Goal: Transaction & Acquisition: Obtain resource

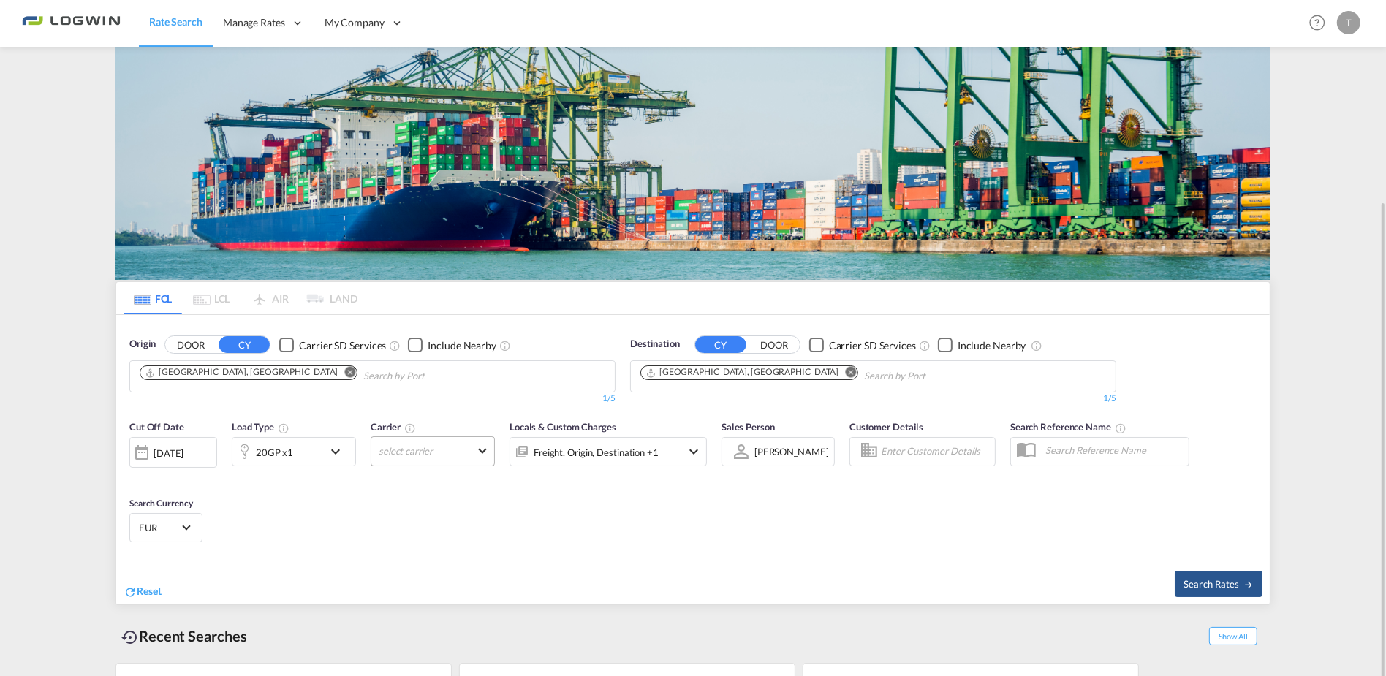
scroll to position [107, 0]
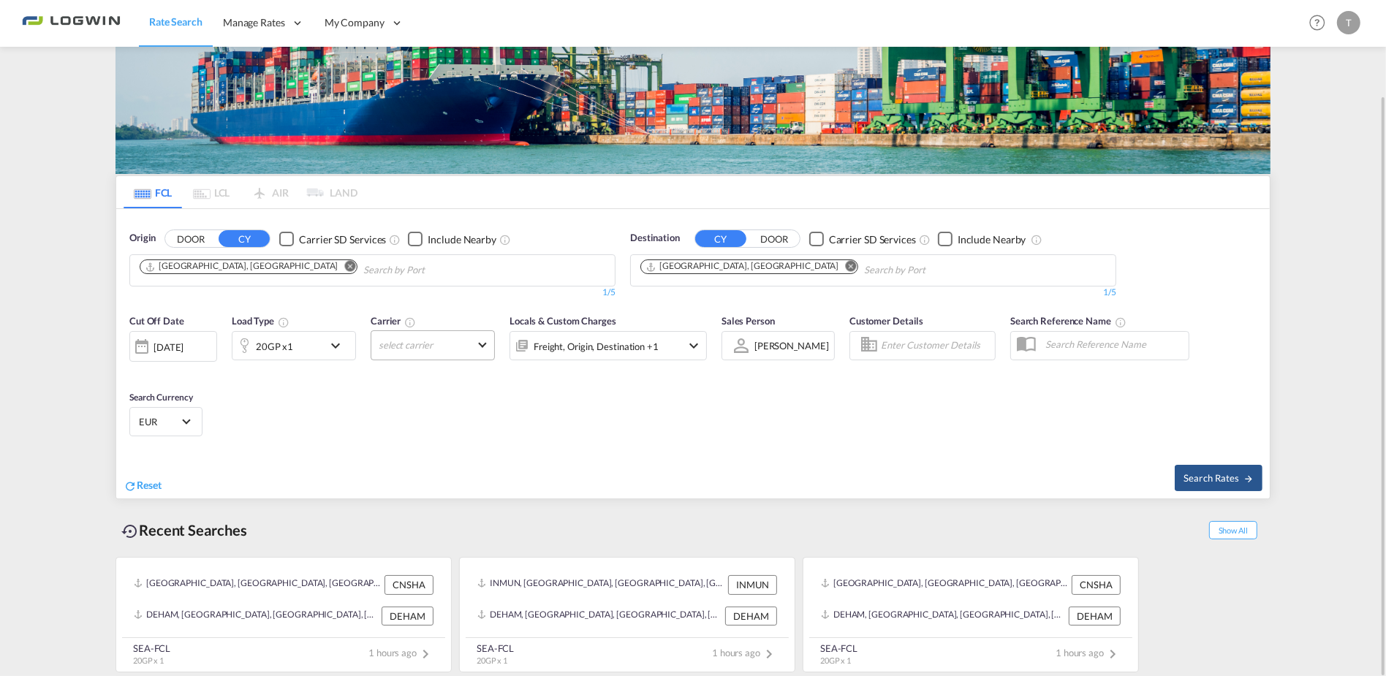
click at [448, 348] on md-select "select carrier Online Rates 0 All (34) CMACGM API (Contract) Anco Trans BOLD BT…" at bounding box center [433, 345] width 124 height 30
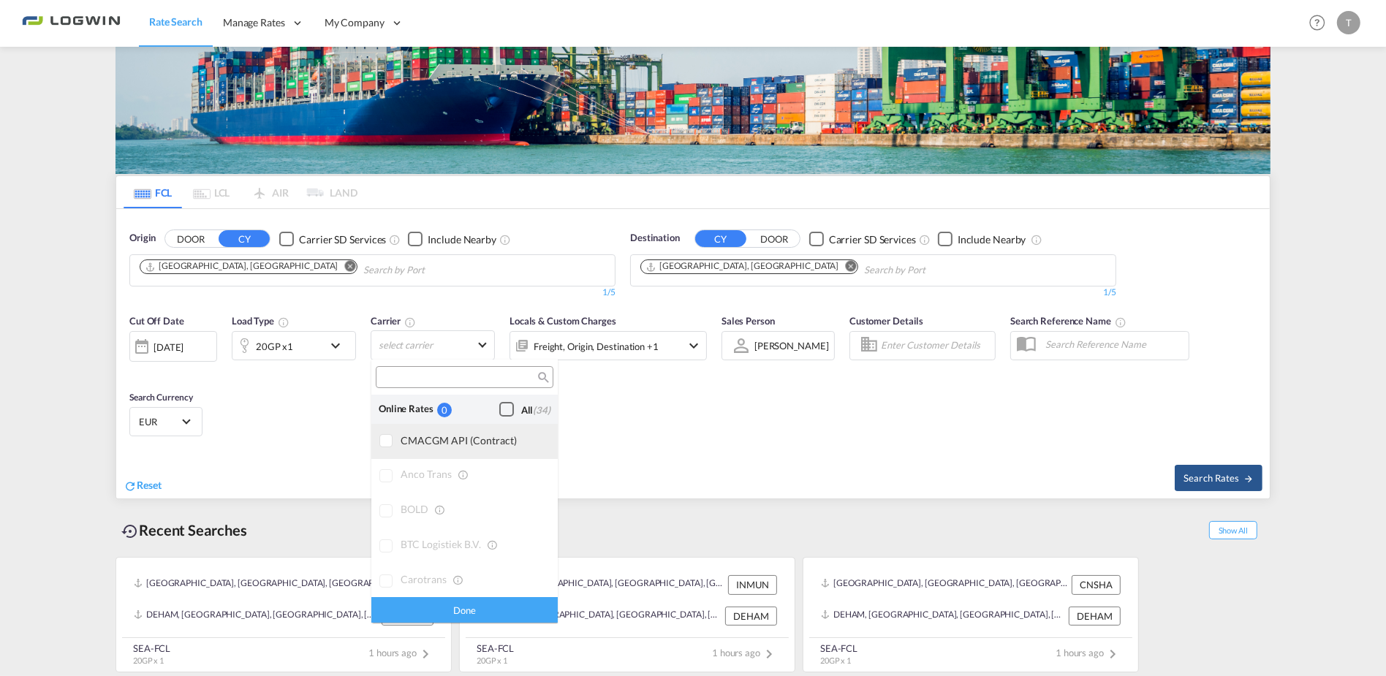
click at [384, 440] on div at bounding box center [386, 441] width 15 height 15
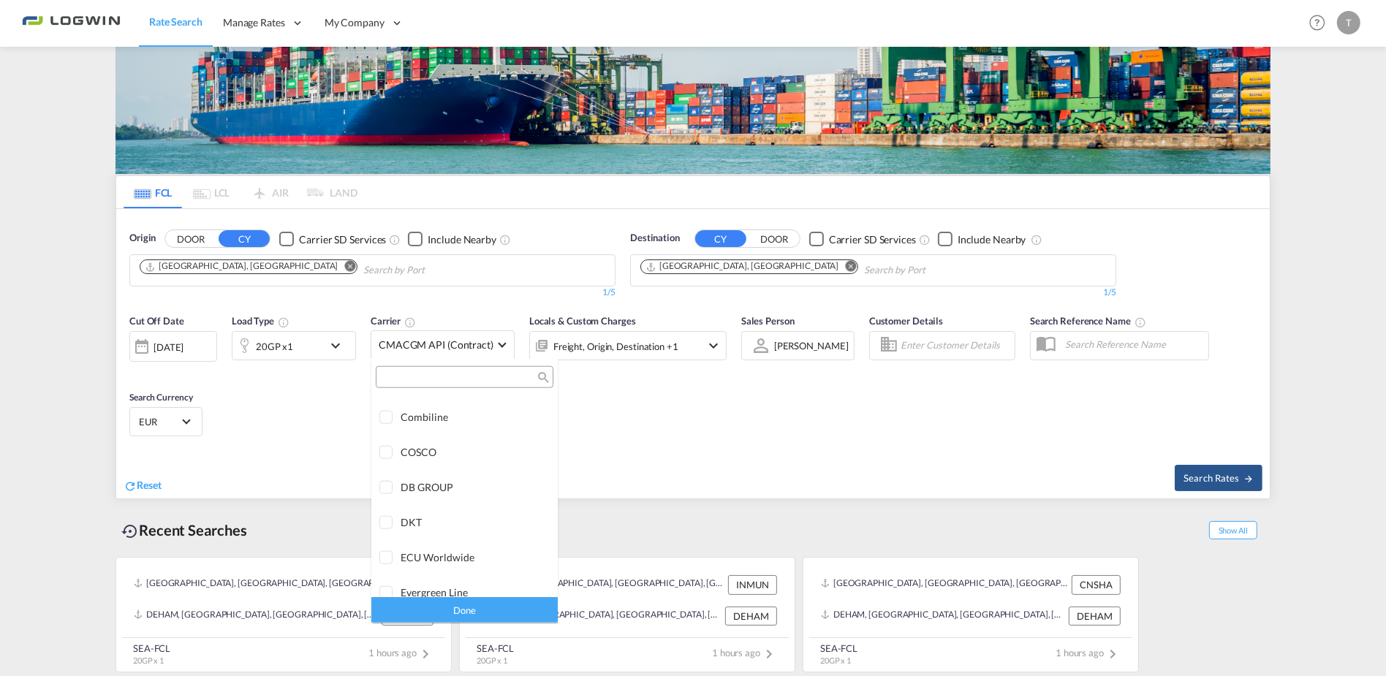
scroll to position [1736, 0]
click at [814, 450] on md-backdrop at bounding box center [693, 338] width 1386 height 676
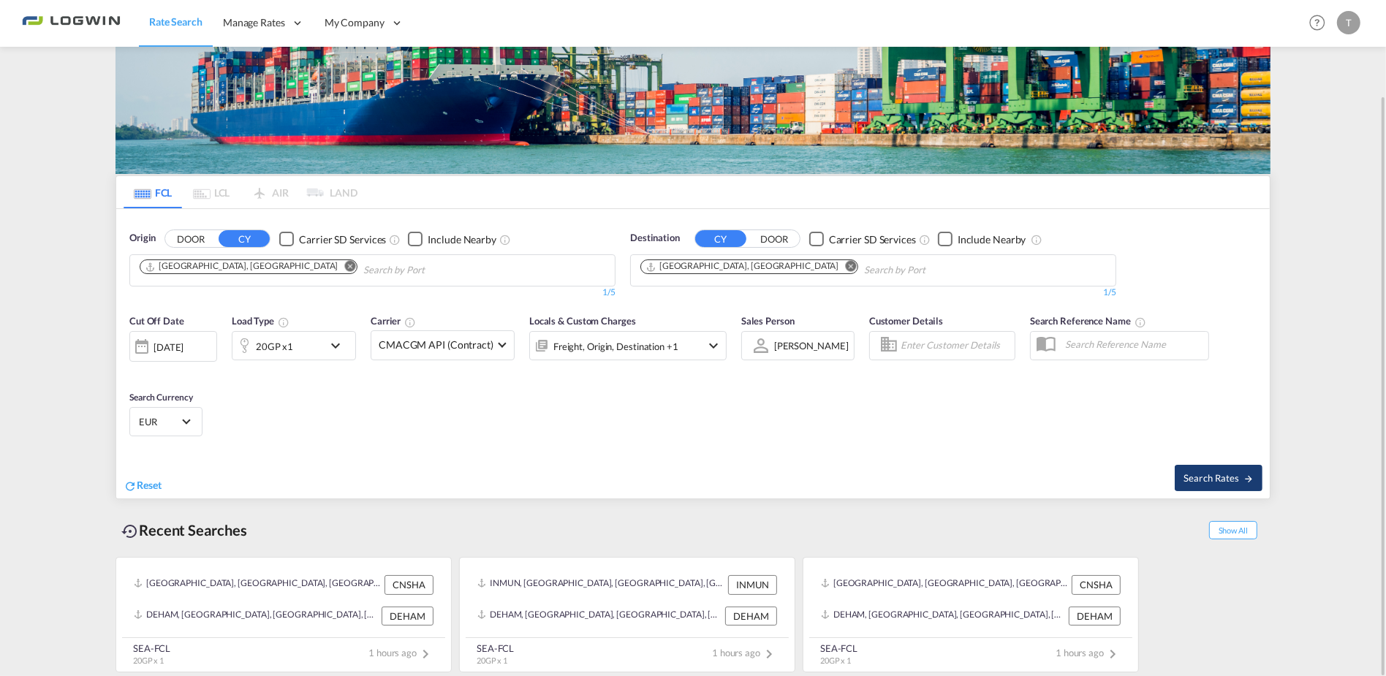
click at [1239, 473] on span "Search Rates" at bounding box center [1219, 478] width 70 height 12
type input "CNSHA to DEHAM / [DATE]"
